Goal: Find specific page/section: Find specific page/section

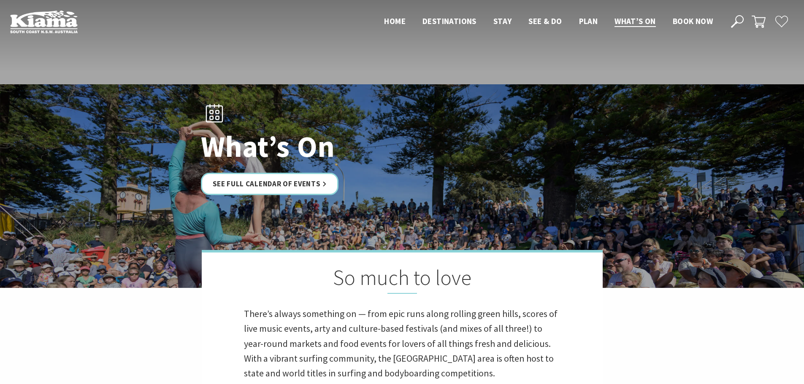
scroll to position [169, 0]
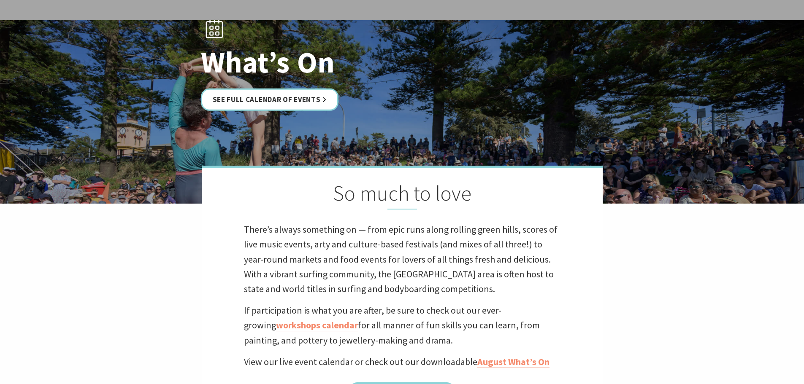
scroll to position [211, 0]
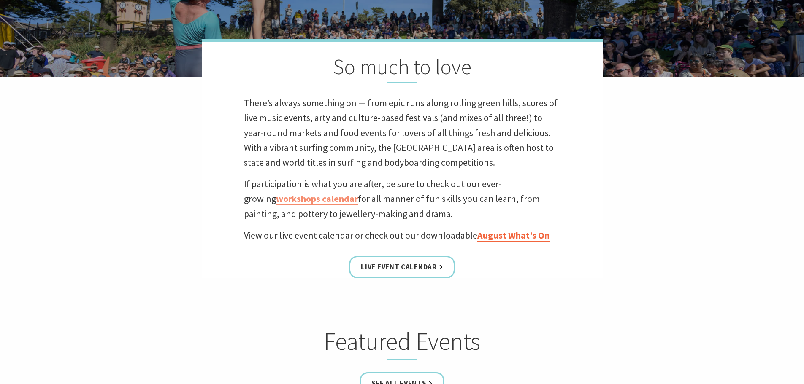
click at [486, 233] on link "August What’s On" at bounding box center [513, 236] width 72 height 12
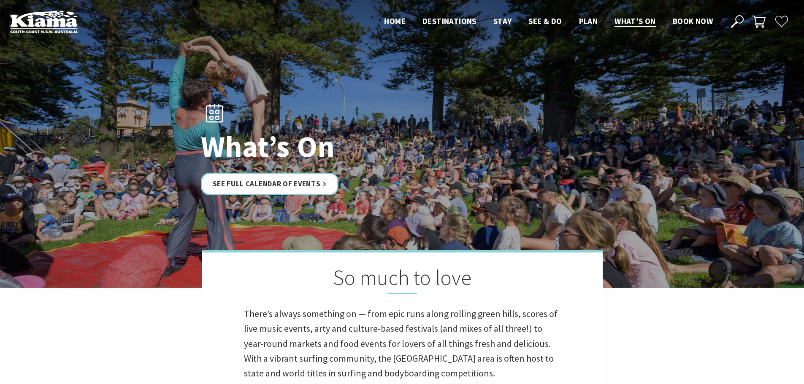
scroll to position [211, 0]
